Goal: Information Seeking & Learning: Learn about a topic

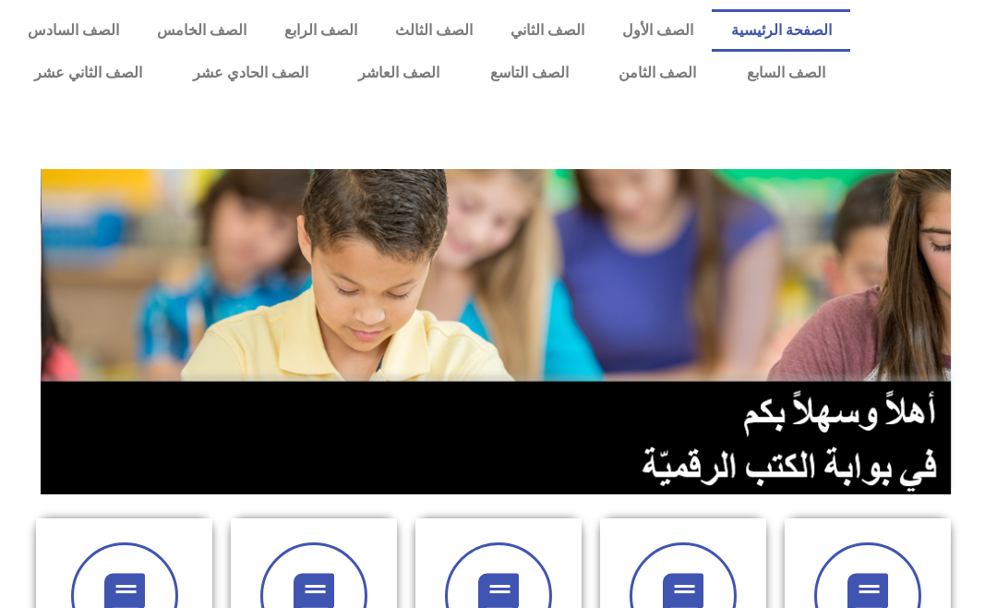
click at [662, 66] on link "الصف الثامن" at bounding box center [658, 73] width 128 height 42
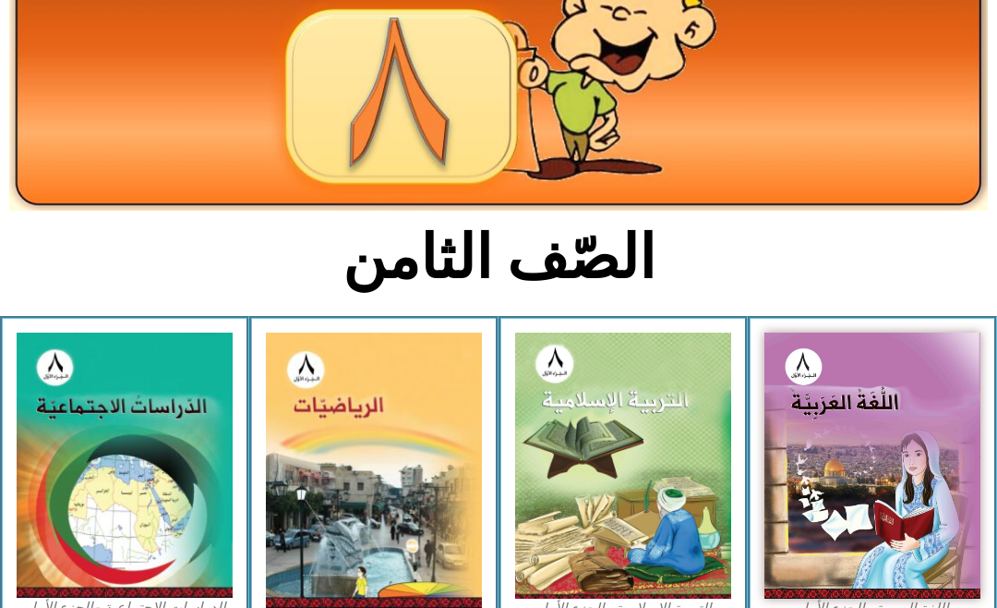
scroll to position [207, 0]
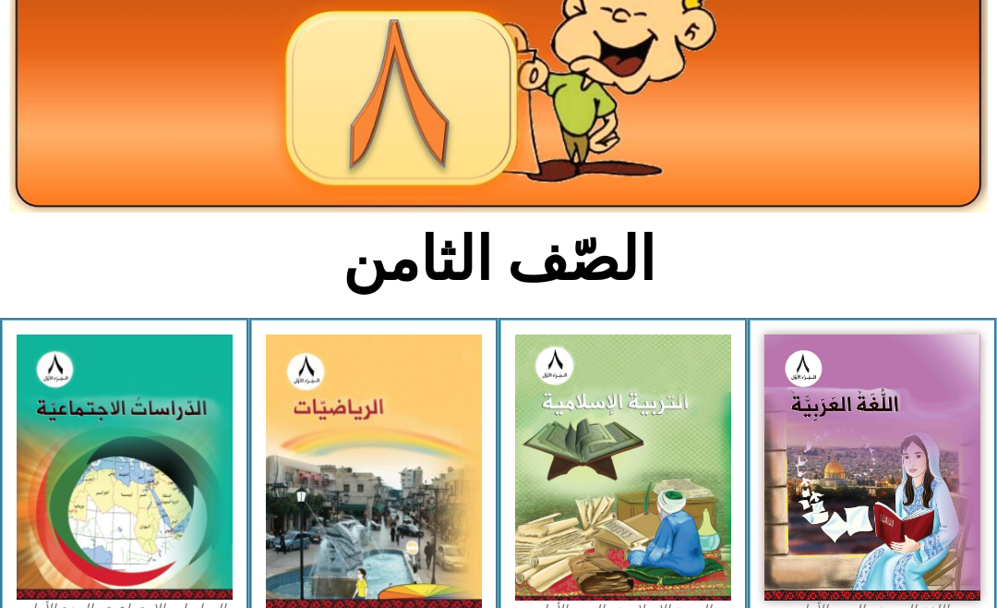
click at [654, 413] on img at bounding box center [623, 467] width 216 height 266
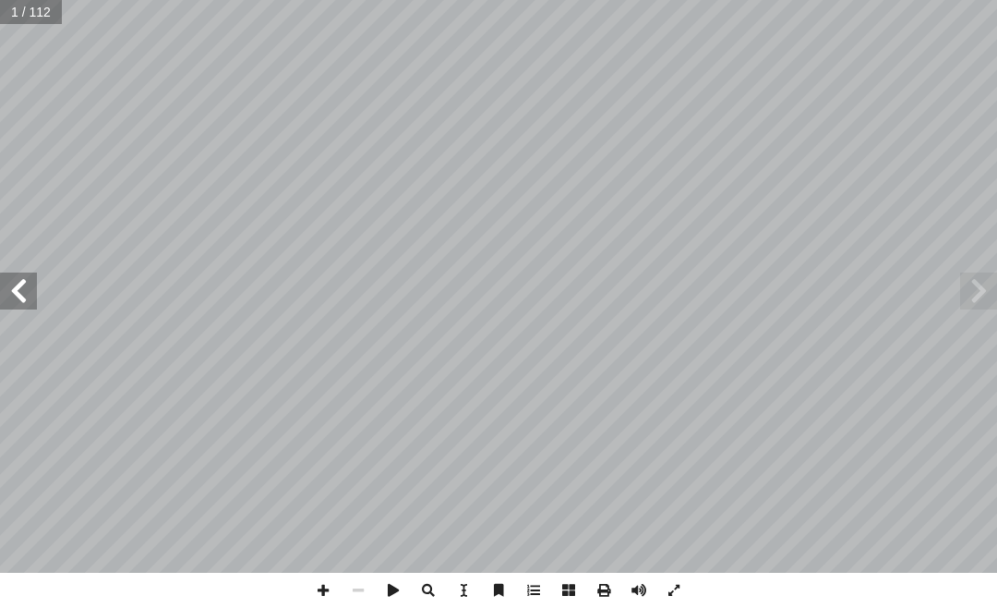
click at [966, 290] on span at bounding box center [978, 290] width 37 height 37
click at [1, 295] on span at bounding box center [18, 290] width 37 height 37
click at [40, 11] on input "text" at bounding box center [31, 12] width 63 height 24
click at [38, 13] on input "text" at bounding box center [37, 12] width 75 height 24
type input "***"
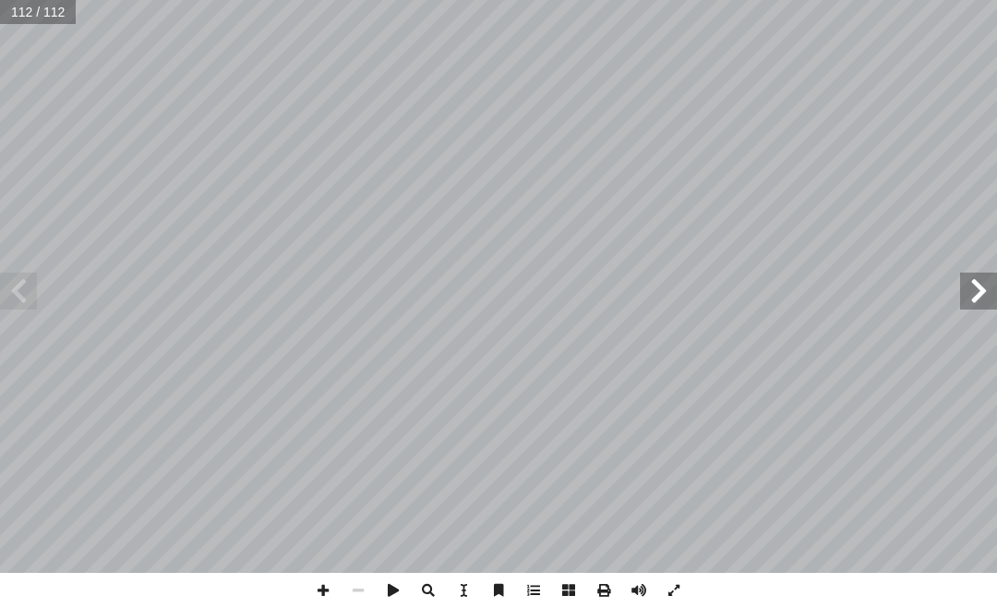
click at [988, 288] on span at bounding box center [978, 290] width 37 height 37
click at [969, 290] on span at bounding box center [978, 290] width 37 height 37
click at [969, 291] on span at bounding box center [978, 290] width 37 height 37
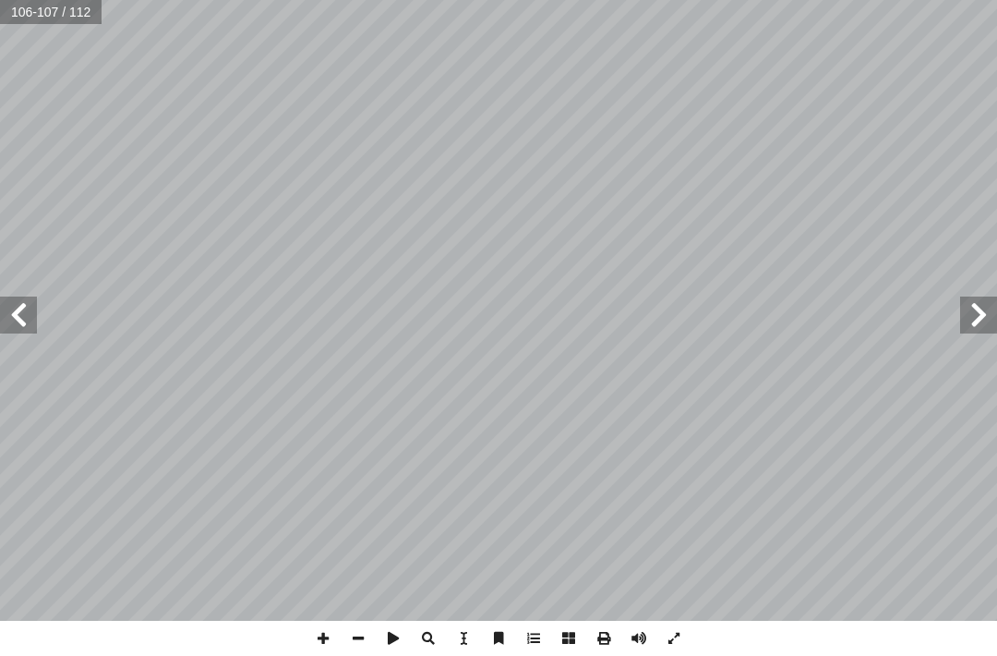
click at [73, 607] on div "التربية الإسلامية للصف الثامن هداف: أ ال� يكونوا قادرين على: ْ ن أ ا ِ رس ّ الد…" at bounding box center [498, 328] width 997 height 656
click at [54, 607] on div "التربية الإسلامية للصف الثامن هداف: أ ال� يكونوا قادرين على: ْ ن أ ا ِ رس ّ الد…" at bounding box center [498, 328] width 997 height 656
click at [6, 607] on div "التربية الإسلامية للصف الثامن هداف: أ ال� يكونوا قادرين على: ْ ن أ ا ِ رس ّ الد…" at bounding box center [498, 328] width 997 height 656
click at [0, 308] on span at bounding box center [18, 314] width 37 height 37
